Goal: Task Accomplishment & Management: Manage account settings

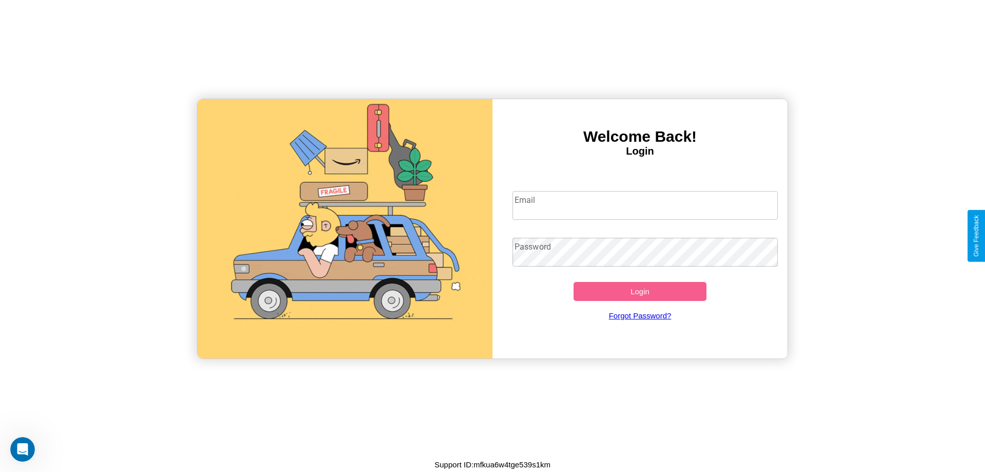
click at [645, 205] on input "Email" at bounding box center [646, 205] width 266 height 29
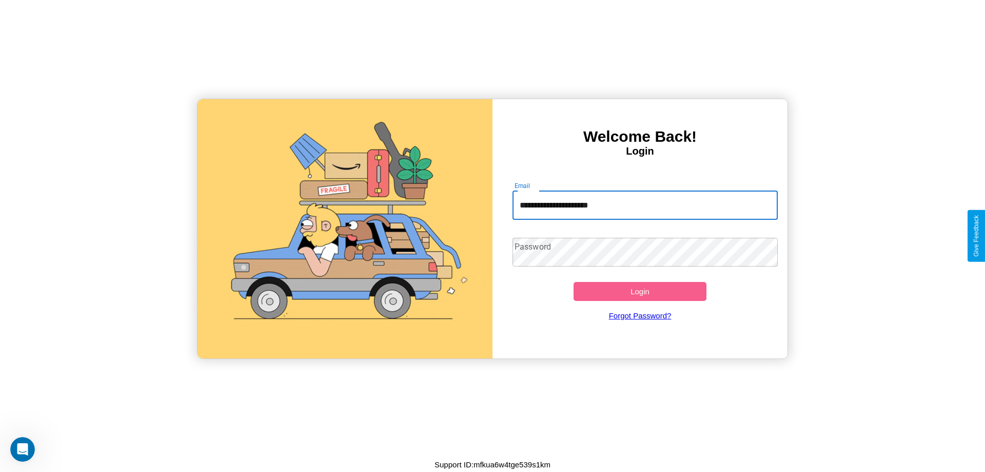
type input "**********"
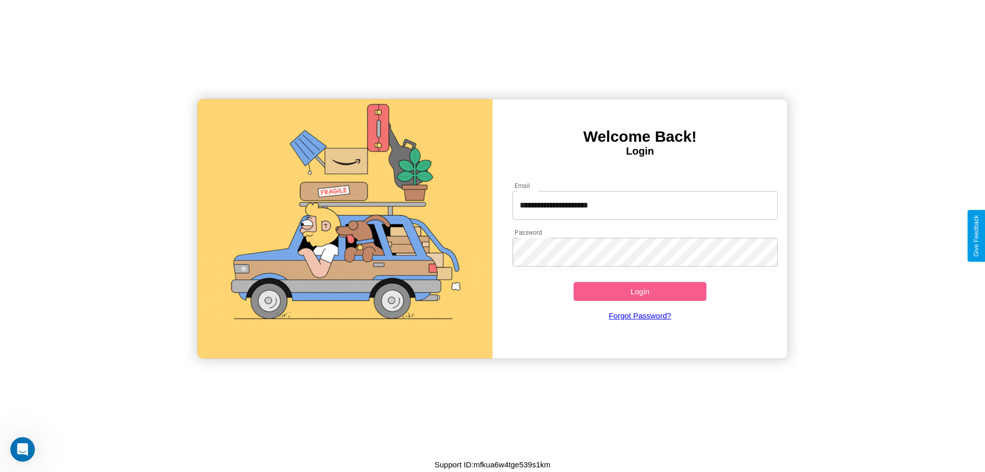
click at [640, 291] on button "Login" at bounding box center [640, 291] width 133 height 19
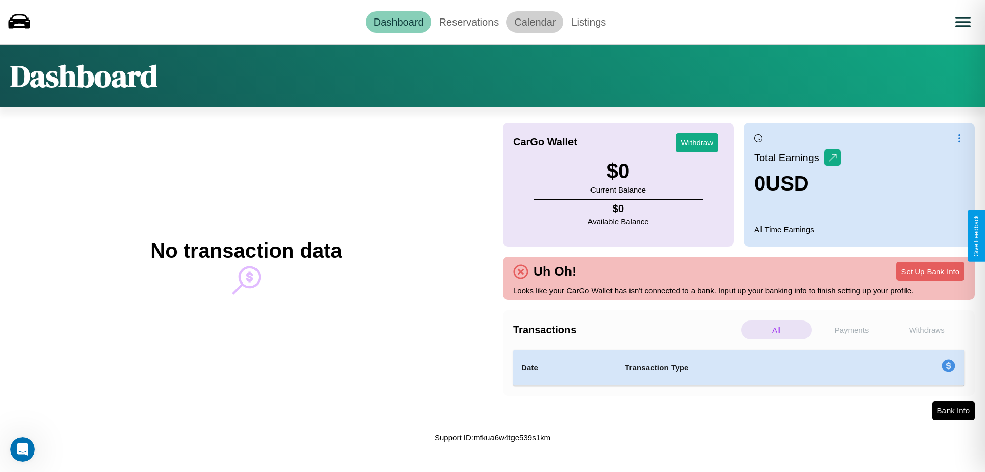
click at [535, 22] on link "Calendar" at bounding box center [534, 22] width 57 height 22
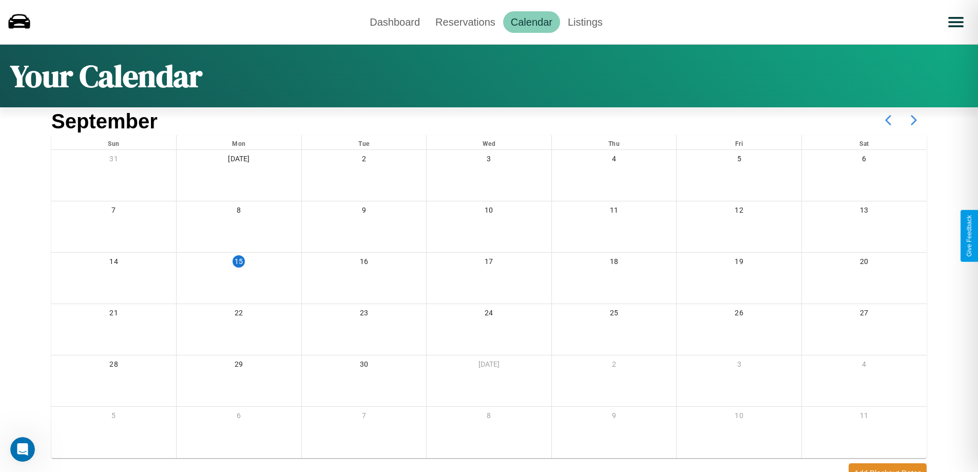
click at [913, 120] on icon at bounding box center [914, 120] width 26 height 26
click at [395, 22] on link "Dashboard" at bounding box center [395, 22] width 66 height 22
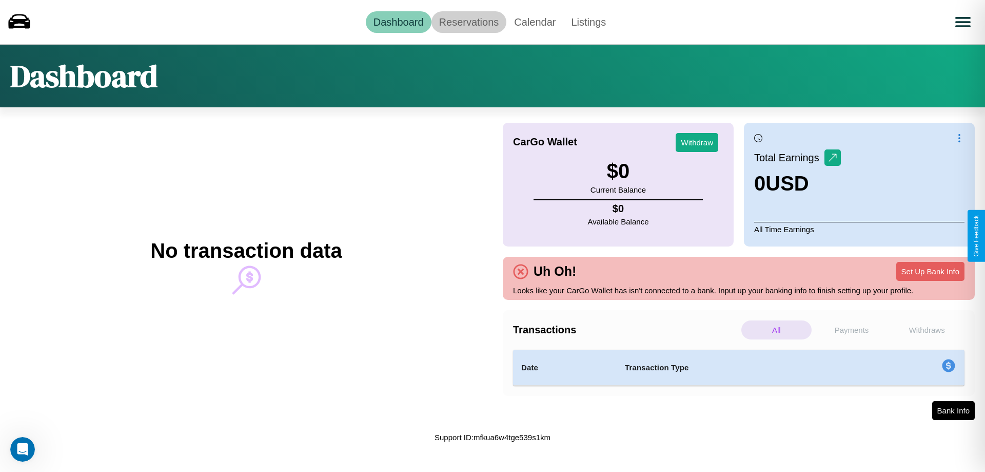
click at [469, 22] on link "Reservations" at bounding box center [469, 22] width 75 height 22
